Goal: Task Accomplishment & Management: Manage account settings

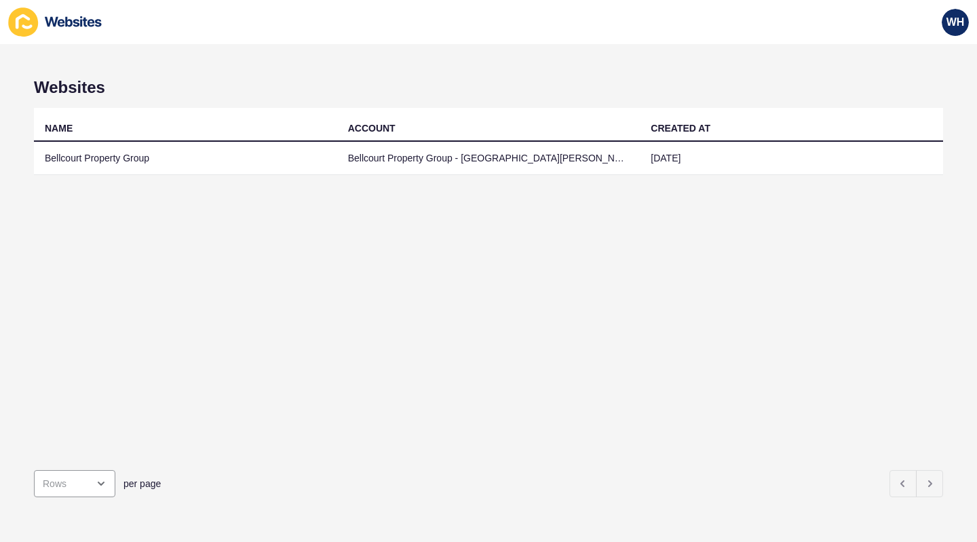
click at [100, 162] on td "Bellcourt Property Group" at bounding box center [185, 158] width 303 height 33
click at [124, 155] on td "Bellcourt Property Group" at bounding box center [185, 158] width 303 height 33
click at [146, 158] on td "Bellcourt Property Group" at bounding box center [185, 158] width 303 height 33
click at [75, 157] on td "Bellcourt Property Group" at bounding box center [185, 158] width 303 height 33
